Goal: Task Accomplishment & Management: Complete application form

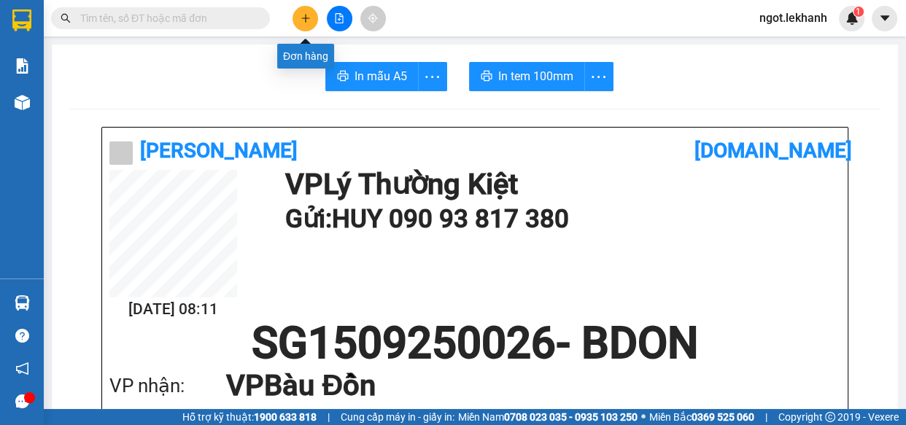
click at [301, 21] on icon "plus" at bounding box center [306, 18] width 10 height 10
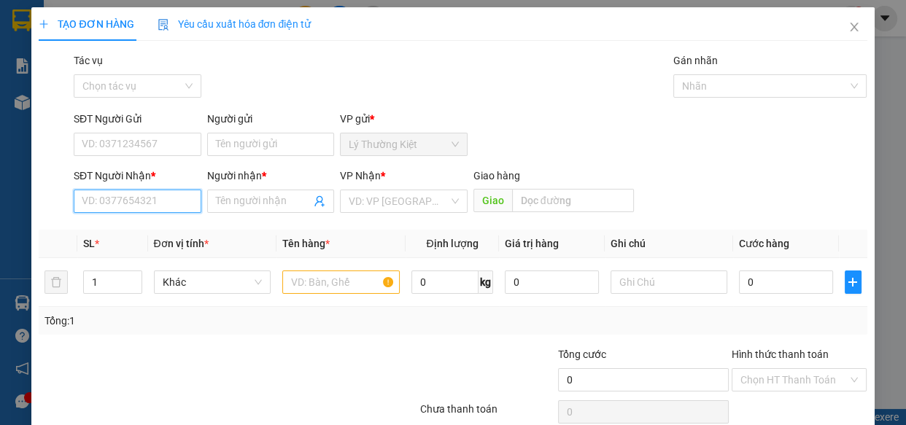
click at [146, 208] on input "SĐT Người Nhận *" at bounding box center [138, 201] width 128 height 23
type input "0969372272"
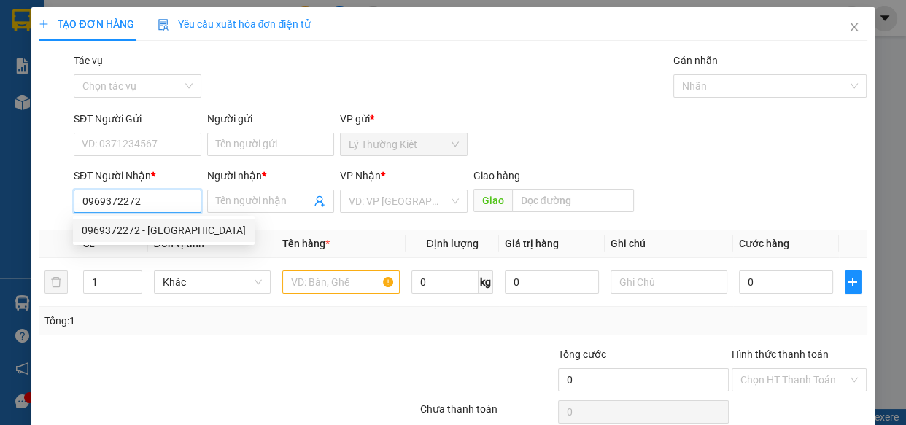
click at [177, 233] on div "0969372272 - [GEOGRAPHIC_DATA]" at bounding box center [164, 230] width 164 height 16
type input "[PERSON_NAME]"
type input "100.000"
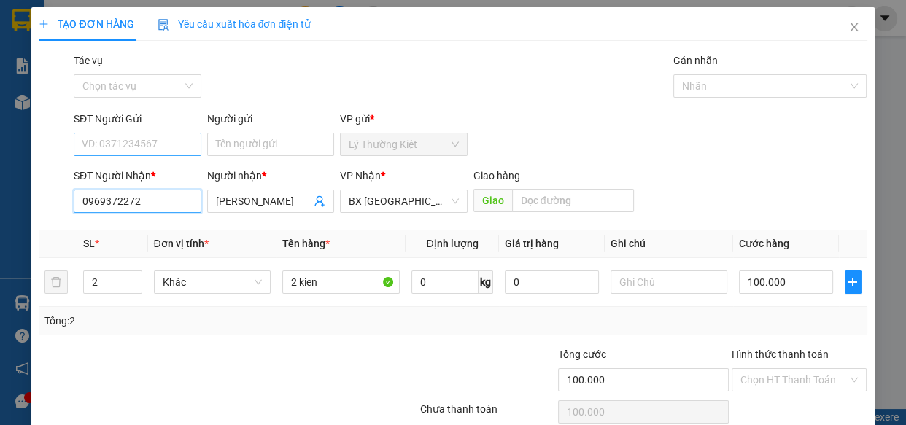
type input "0969372272"
click at [183, 152] on input "SĐT Người Gửi" at bounding box center [138, 144] width 128 height 23
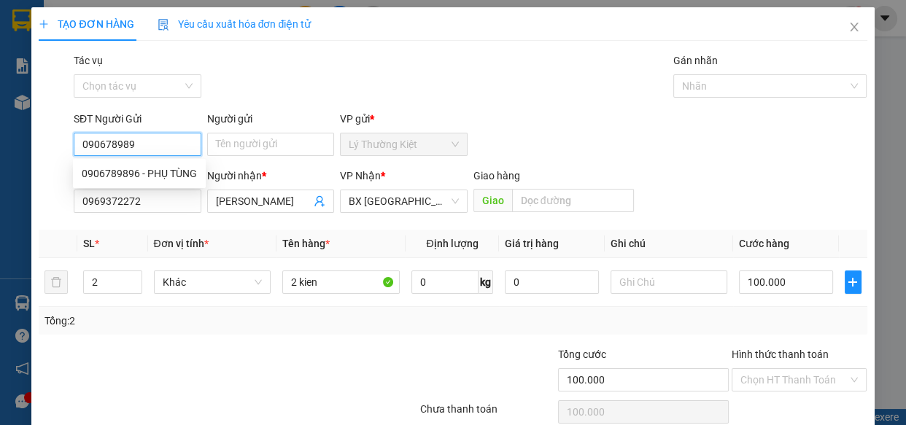
type input "0906789896"
click at [155, 177] on div "0906789896 - PHỤ TÙNG" at bounding box center [139, 174] width 115 height 16
type input "PHỤ TÙNG"
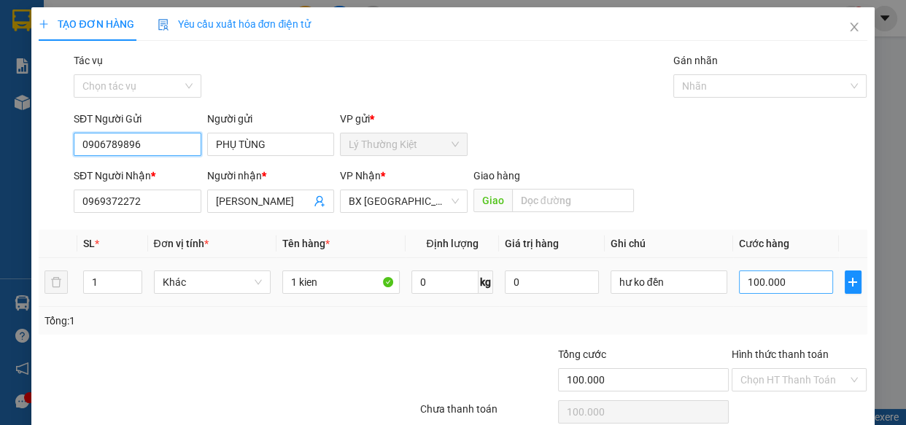
type input "0906789896"
click at [743, 290] on input "100.000" at bounding box center [786, 282] width 94 height 23
type input "3"
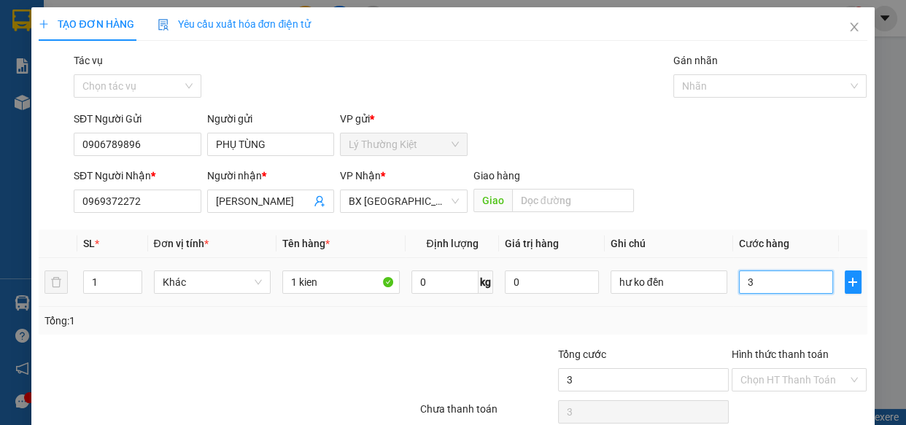
type input "30"
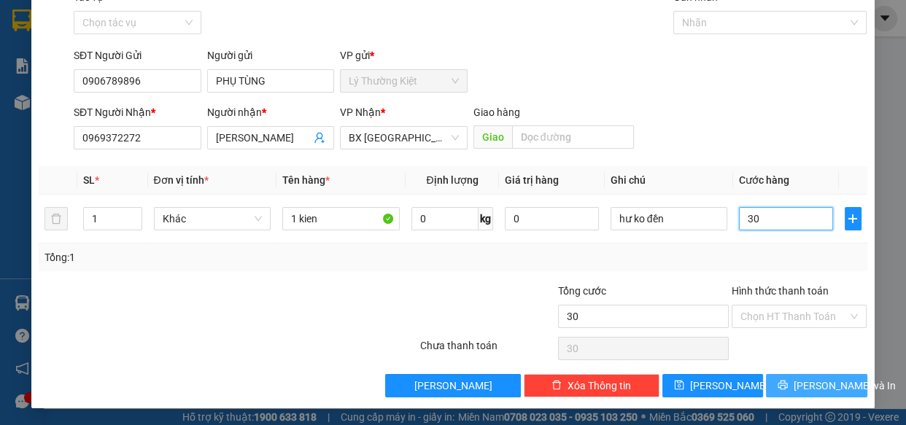
type input "30"
type input "30.000"
click at [802, 379] on span "[PERSON_NAME] và In" at bounding box center [845, 386] width 102 height 16
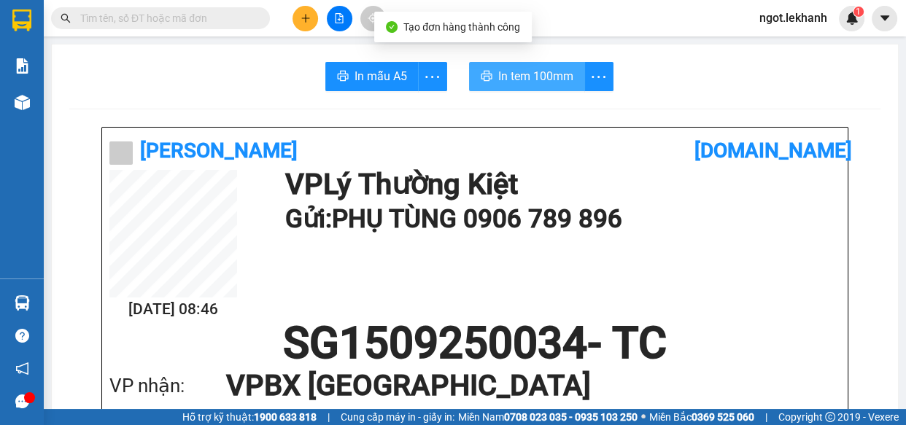
click at [532, 88] on button "In tem 100mm" at bounding box center [527, 76] width 116 height 29
